Goal: Complete application form: Complete application form

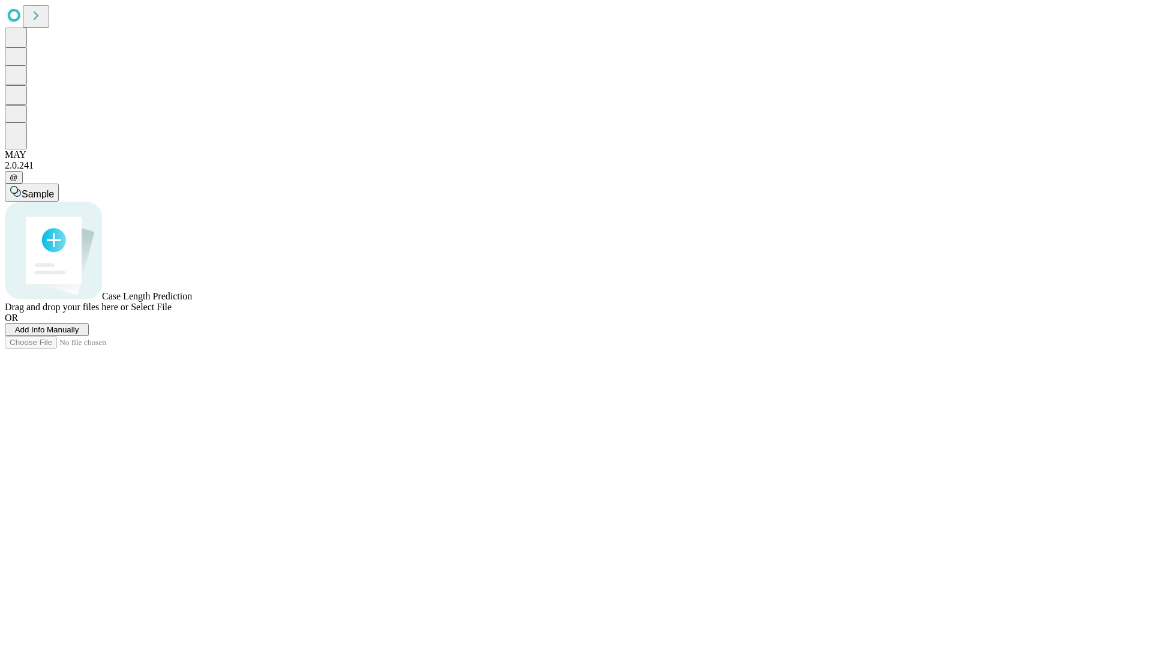
click at [79, 334] on span "Add Info Manually" at bounding box center [47, 329] width 64 height 9
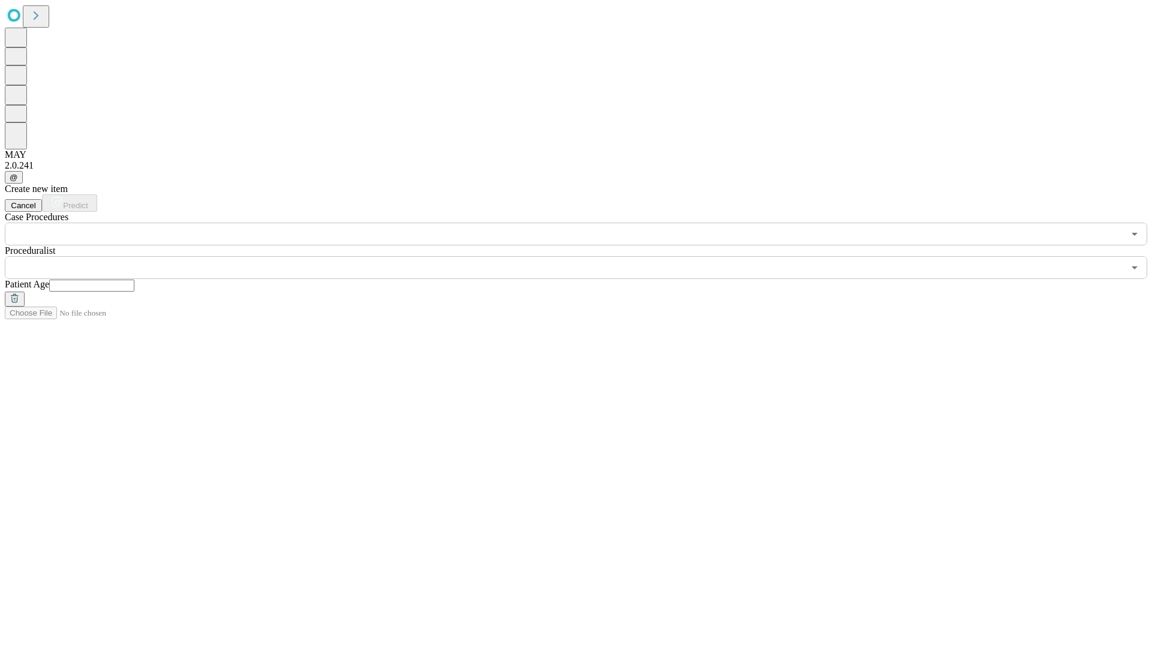
click at [134, 280] on input "text" at bounding box center [91, 286] width 85 height 12
type input "*"
click at [584, 256] on input "text" at bounding box center [564, 267] width 1119 height 23
